Goal: Use online tool/utility

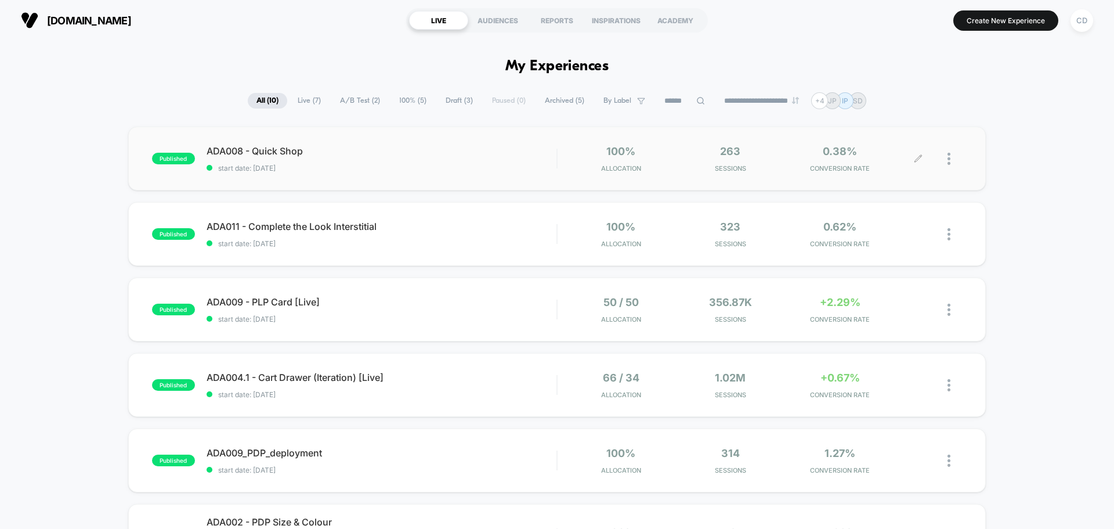
click at [919, 158] on icon at bounding box center [918, 158] width 9 height 9
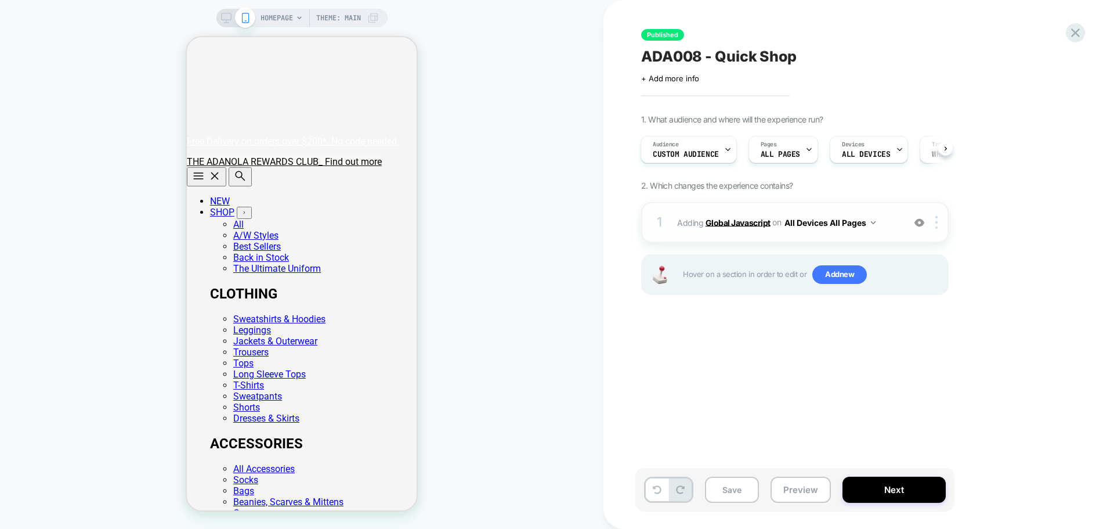
click at [730, 226] on b "Global Javascript" at bounding box center [738, 222] width 65 height 10
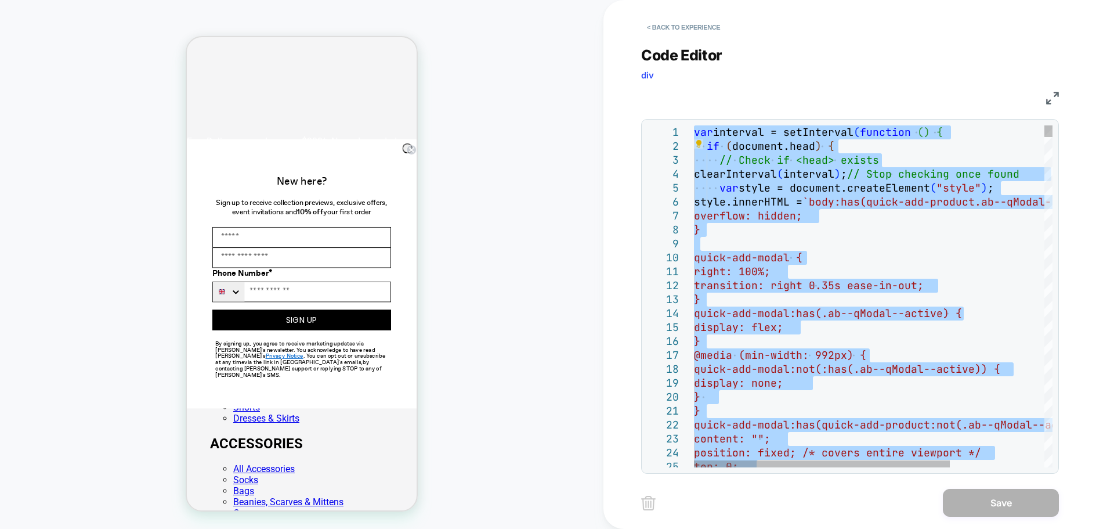
type textarea "**********"
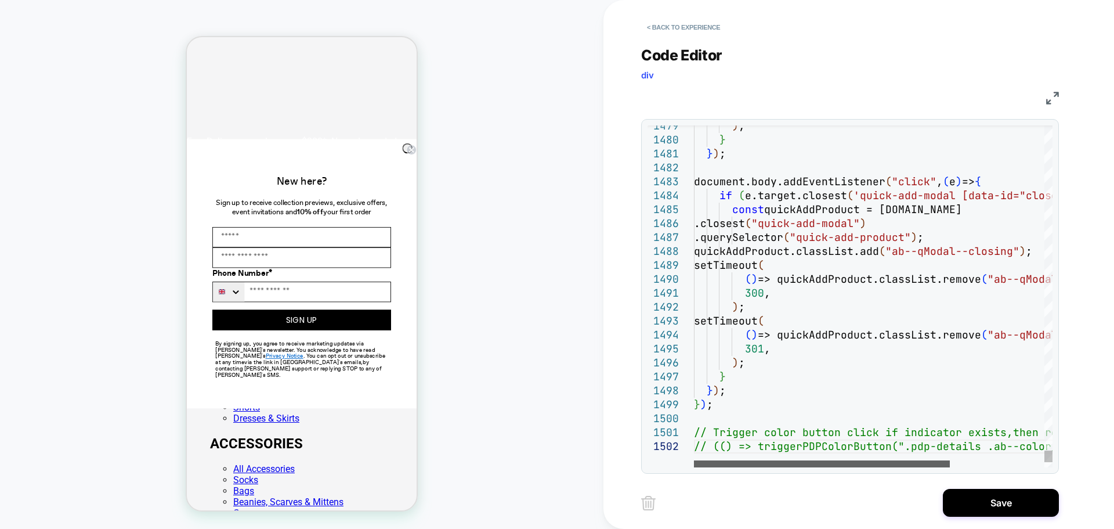
click at [745, 460] on div at bounding box center [822, 463] width 256 height 7
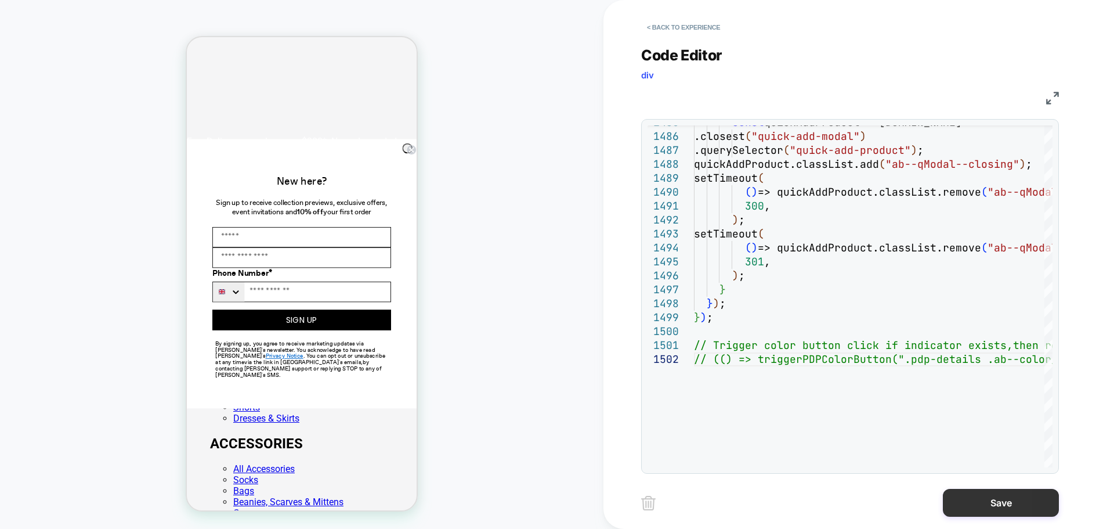
click at [977, 507] on button "Save" at bounding box center [1001, 503] width 116 height 28
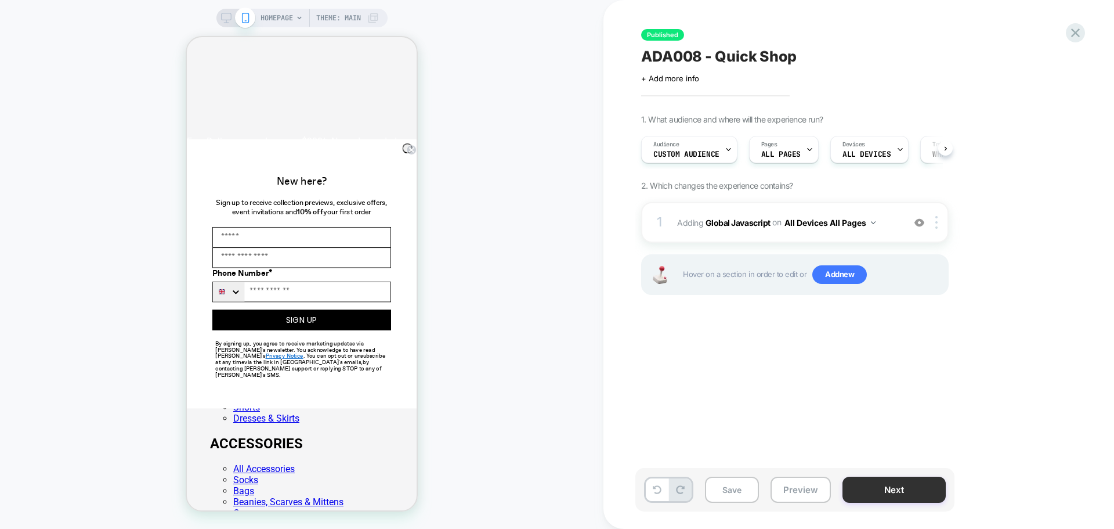
scroll to position [0, 1]
click at [887, 496] on button "Next" at bounding box center [894, 489] width 103 height 26
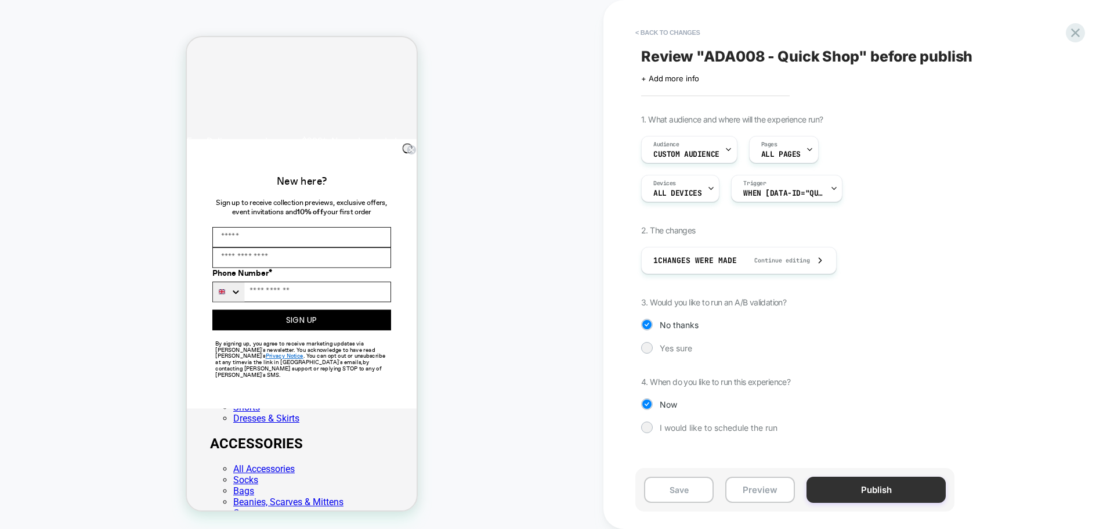
click at [852, 489] on button "Publish" at bounding box center [876, 489] width 139 height 26
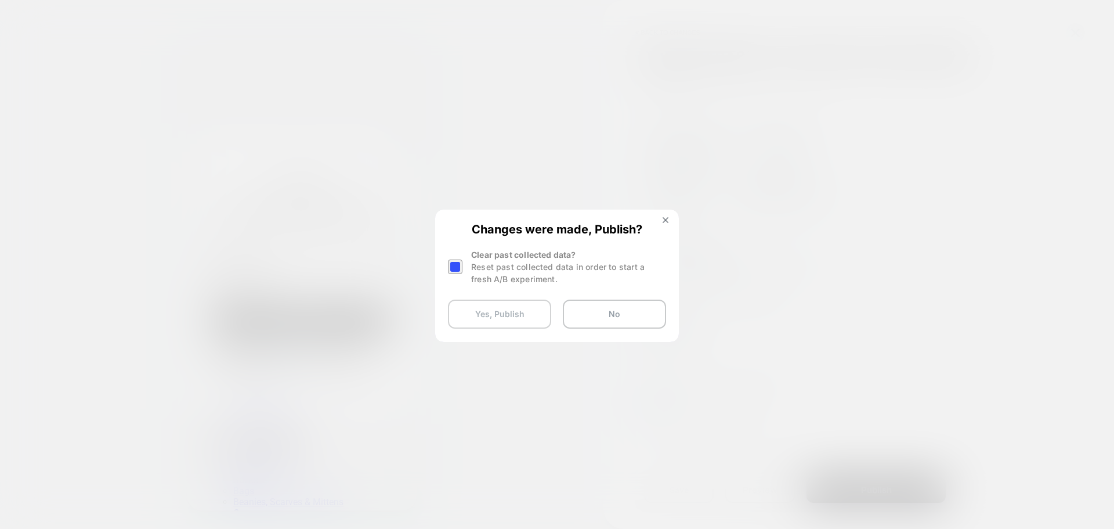
drag, startPoint x: 456, startPoint y: 263, endPoint x: 495, endPoint y: 315, distance: 65.0
click at [457, 265] on div at bounding box center [455, 266] width 15 height 15
click at [499, 320] on button "Yes, Publish" at bounding box center [499, 313] width 103 height 29
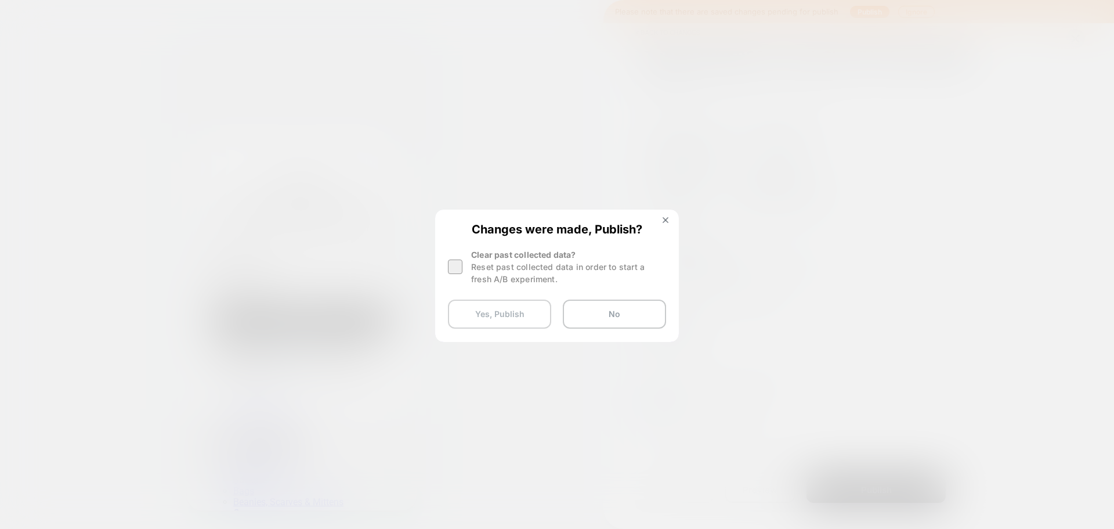
scroll to position [0, 48]
